Goal: Task Accomplishment & Management: Complete application form

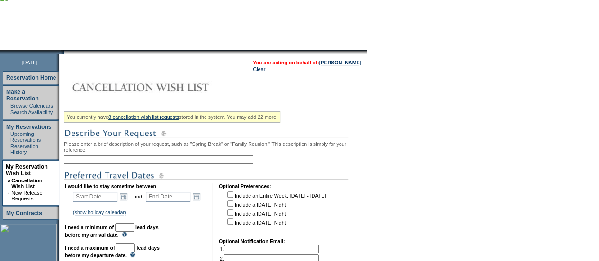
scroll to position [71, 0]
click at [172, 158] on input "text" at bounding box center [159, 159] width 190 height 9
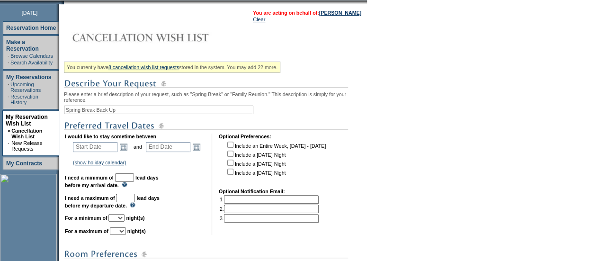
type input "Spring Break Back Up"
click at [127, 148] on link "Open the calendar popup." at bounding box center [123, 147] width 10 height 10
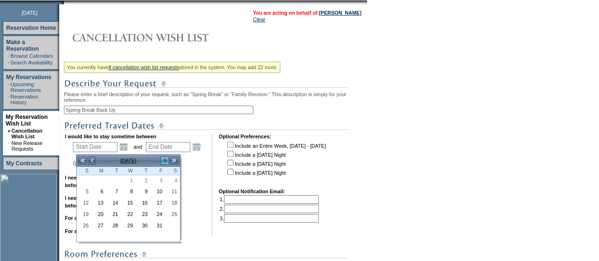
click at [165, 158] on link ">" at bounding box center [164, 160] width 9 height 9
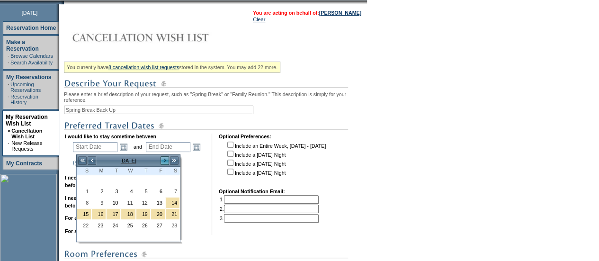
click at [165, 158] on link ">" at bounding box center [164, 160] width 9 height 9
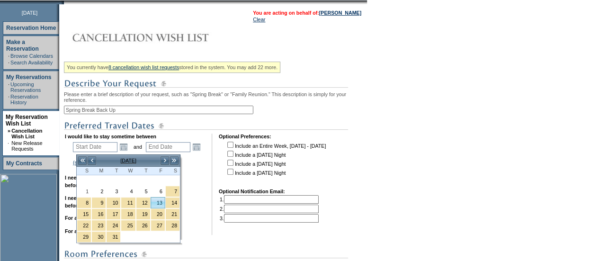
click at [161, 199] on link "13" at bounding box center [158, 203] width 14 height 10
type input "[DATE]"
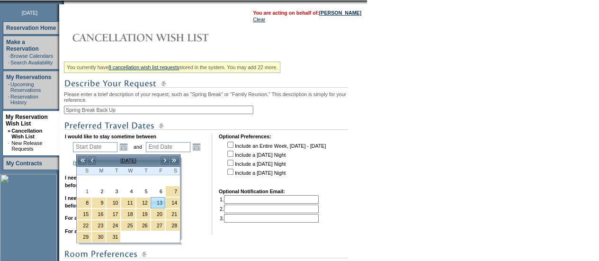
type input "164"
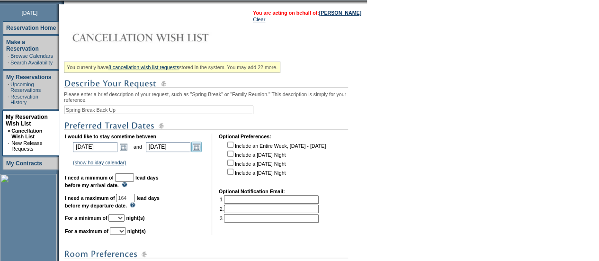
click at [202, 149] on link "Open the calendar popup." at bounding box center [196, 147] width 10 height 10
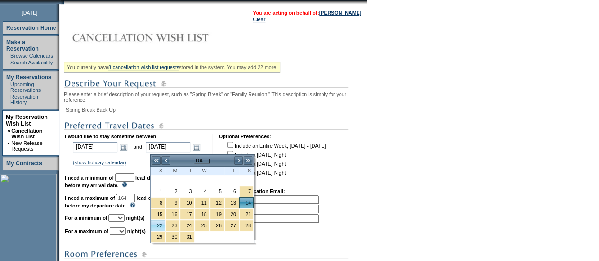
click at [162, 222] on link "22" at bounding box center [158, 225] width 14 height 10
type input "[DATE]"
type input "172"
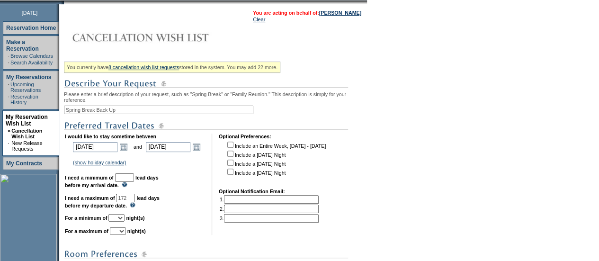
click at [134, 181] on input "text" at bounding box center [124, 177] width 19 height 9
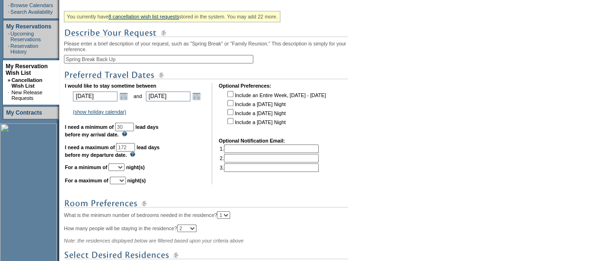
scroll to position [172, 0]
type input "30"
click at [125, 171] on select "1 2 3 4 5 6 7 8 9 10 11 12 13 14" at bounding box center [117, 167] width 16 height 8
select select "6"
click at [120, 168] on select "1 2 3 4 5 6 7 8 9 10 11 12 13 14" at bounding box center [117, 167] width 16 height 8
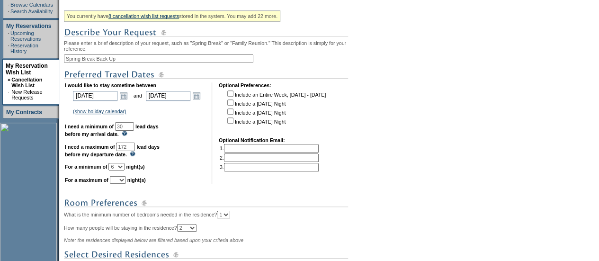
click at [126, 184] on select "1 2 3 4 5 6 7 8 9 10 11 12 13 14" at bounding box center [118, 180] width 16 height 8
select select "9"
click at [121, 181] on select "1 2 3 4 5 6 7 8 9 10 11 12 13 14" at bounding box center [118, 180] width 16 height 8
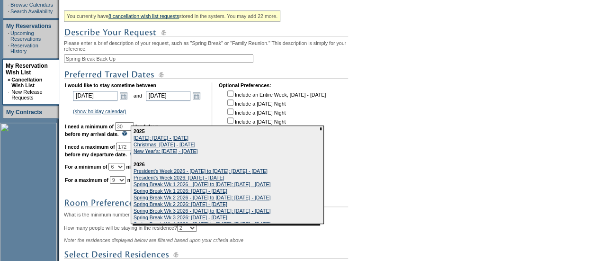
drag, startPoint x: 194, startPoint y: 176, endPoint x: 395, endPoint y: 112, distance: 211.1
click at [395, 112] on form "Follow Us ::" at bounding box center [299, 130] width 599 height 604
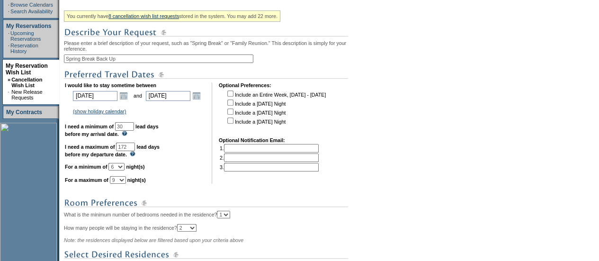
click at [395, 112] on form "Follow Us ::" at bounding box center [299, 130] width 599 height 604
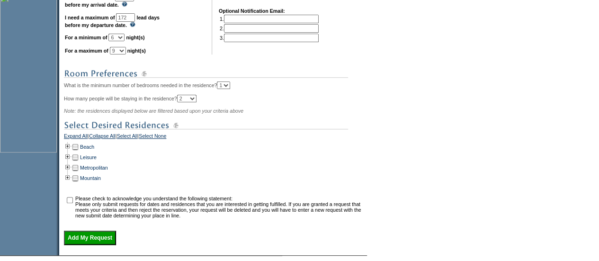
scroll to position [301, 0]
click at [71, 152] on td at bounding box center [68, 146] width 8 height 10
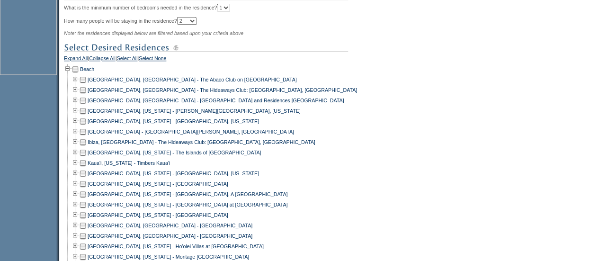
scroll to position [387, 0]
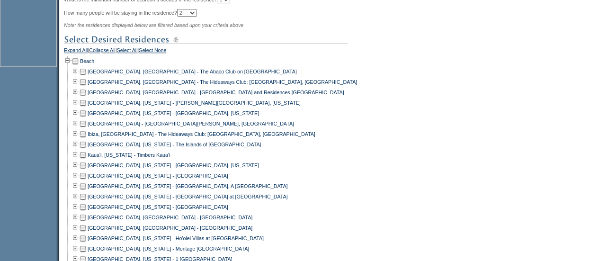
click at [86, 128] on td at bounding box center [83, 123] width 8 height 10
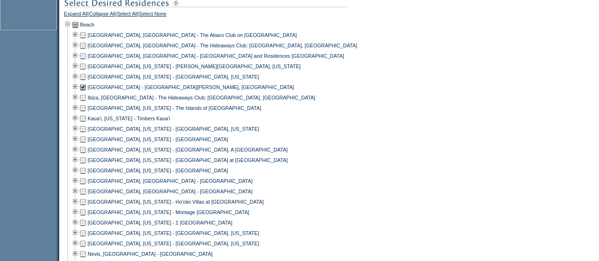
scroll to position [425, 0]
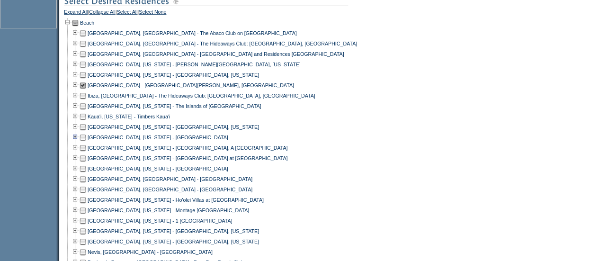
click at [77, 143] on td at bounding box center [76, 137] width 8 height 10
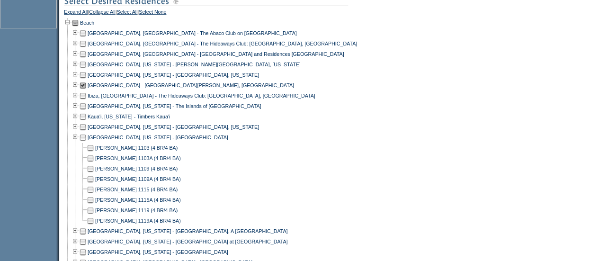
click at [87, 143] on td at bounding box center [83, 137] width 8 height 10
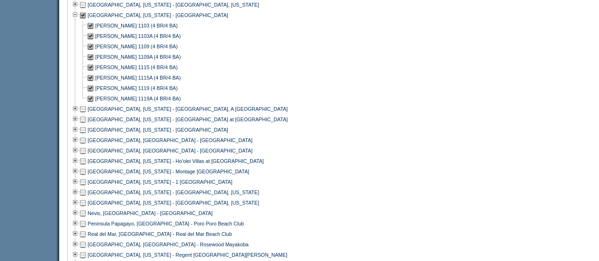
scroll to position [548, 0]
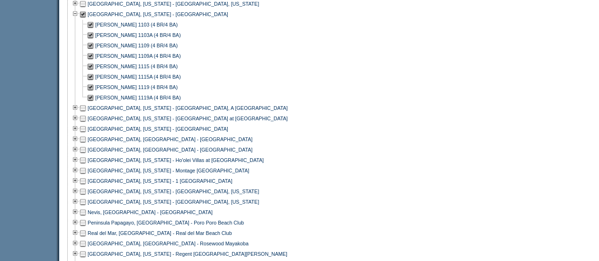
click at [87, 145] on td at bounding box center [83, 139] width 8 height 10
click at [87, 154] on td at bounding box center [83, 150] width 8 height 10
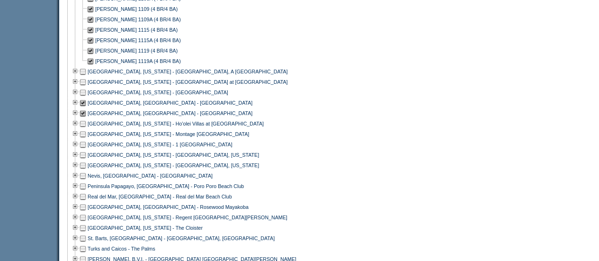
scroll to position [588, 0]
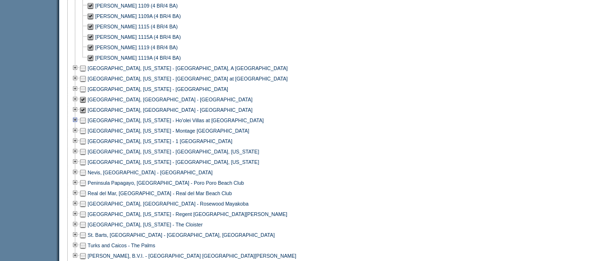
click at [79, 124] on td at bounding box center [76, 120] width 8 height 10
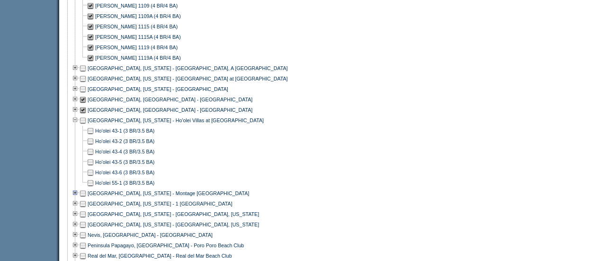
click at [78, 197] on td at bounding box center [76, 193] width 8 height 10
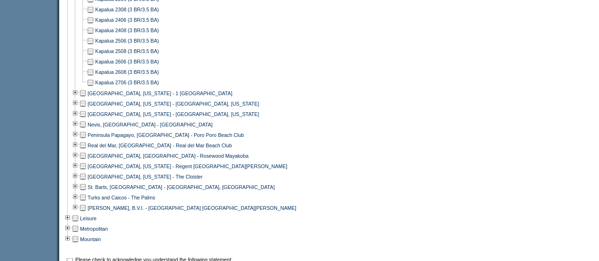
scroll to position [815, 0]
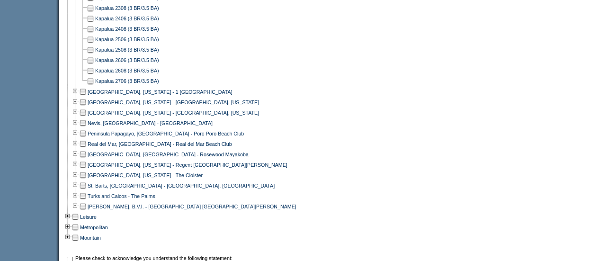
click at [86, 138] on td at bounding box center [83, 133] width 8 height 10
click at [85, 149] on td at bounding box center [83, 143] width 8 height 10
click at [76, 158] on td at bounding box center [76, 154] width 8 height 10
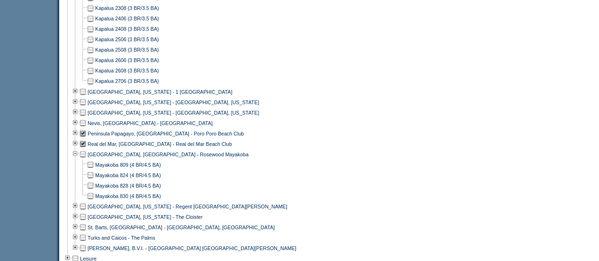
click at [86, 159] on td at bounding box center [83, 154] width 8 height 10
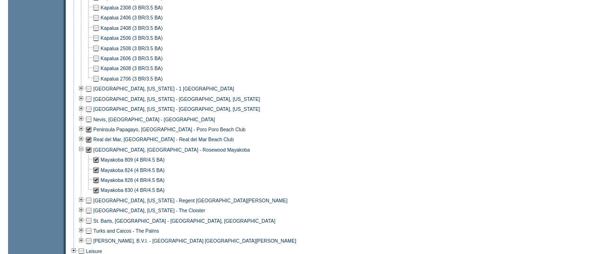
scroll to position [980, 0]
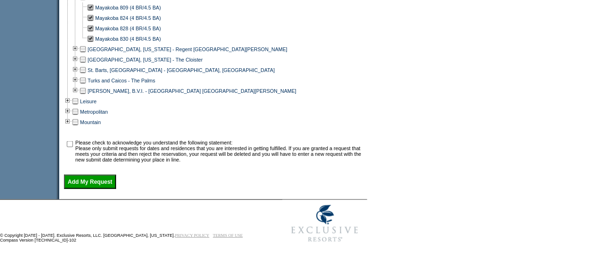
click at [72, 144] on input "checkbox" at bounding box center [70, 144] width 6 height 6
checkbox input "true"
click at [97, 181] on input "Add My Request" at bounding box center [90, 182] width 52 height 14
